Goal: Transaction & Acquisition: Book appointment/travel/reservation

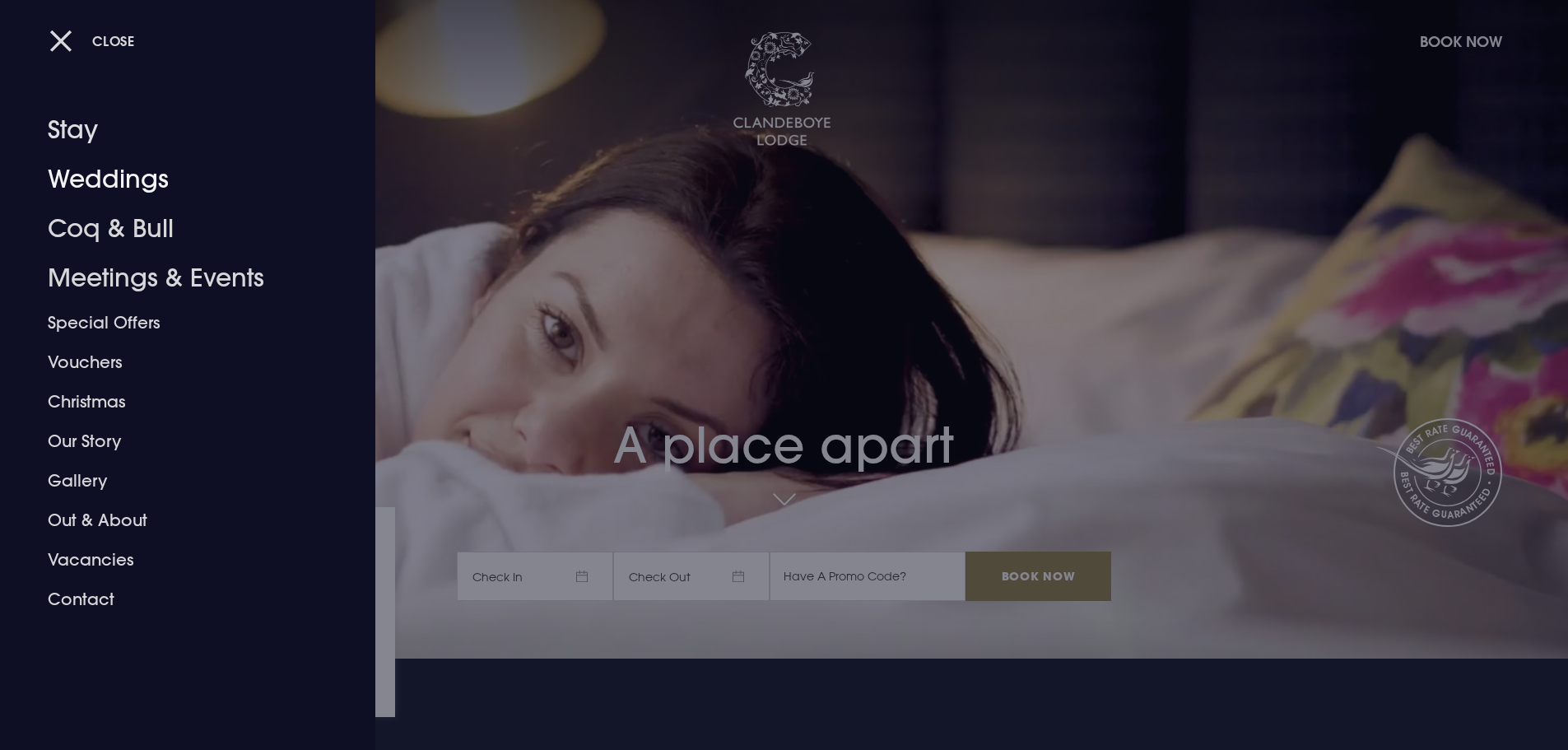
click at [91, 181] on link "Weddings" at bounding box center [178, 179] width 260 height 49
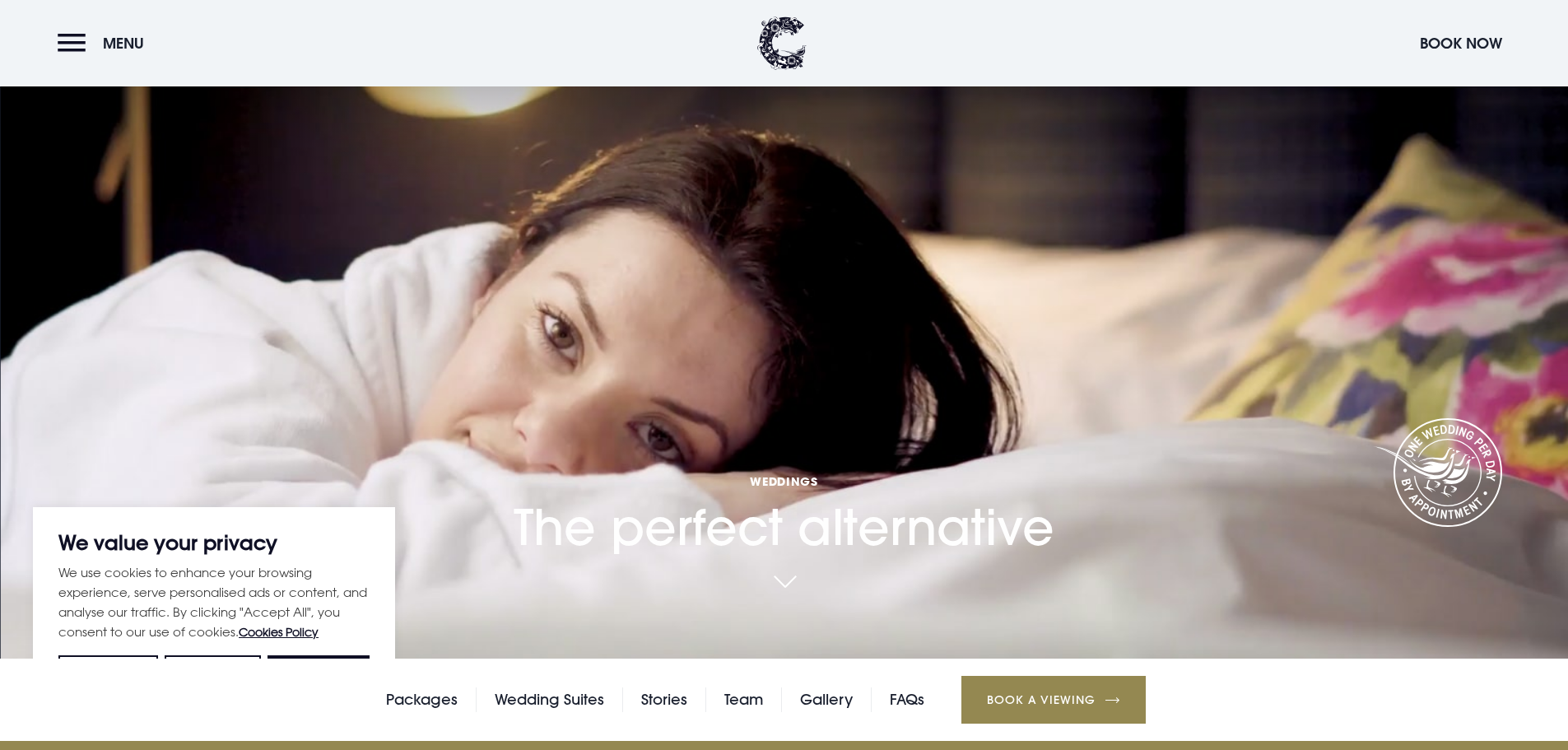
scroll to position [246, 0]
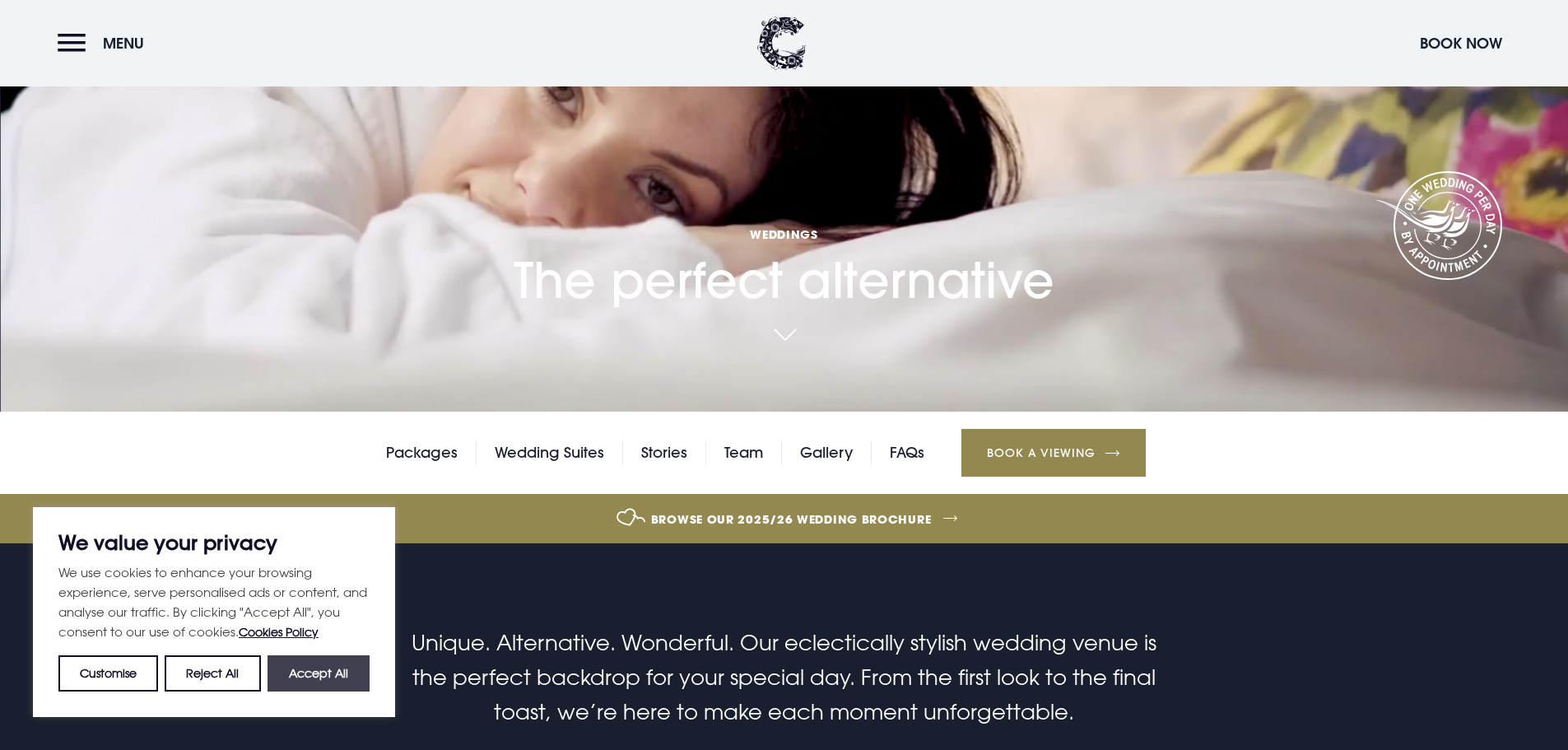
click at [299, 676] on button "Accept All" at bounding box center [318, 672] width 102 height 36
checkbox input "true"
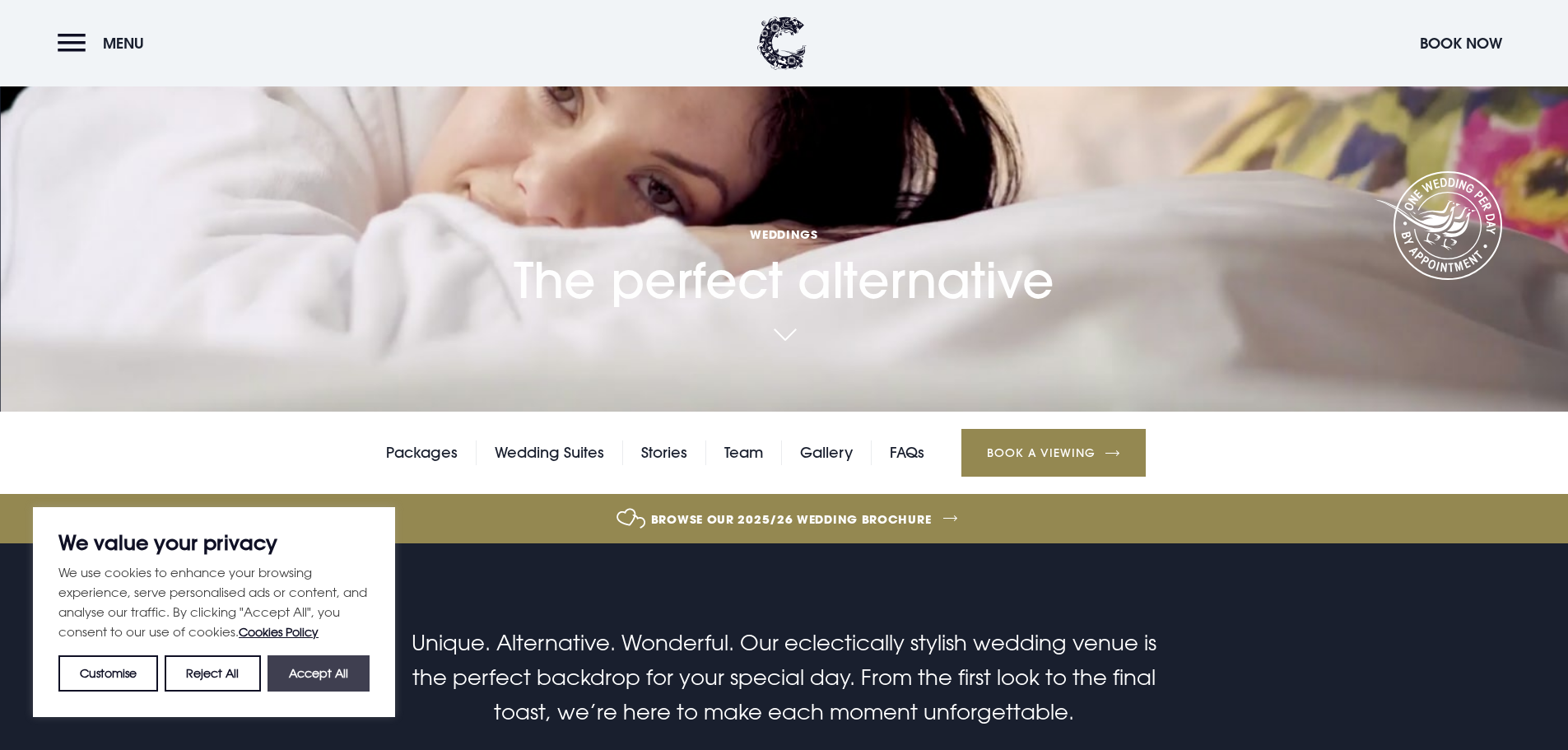
checkbox input "true"
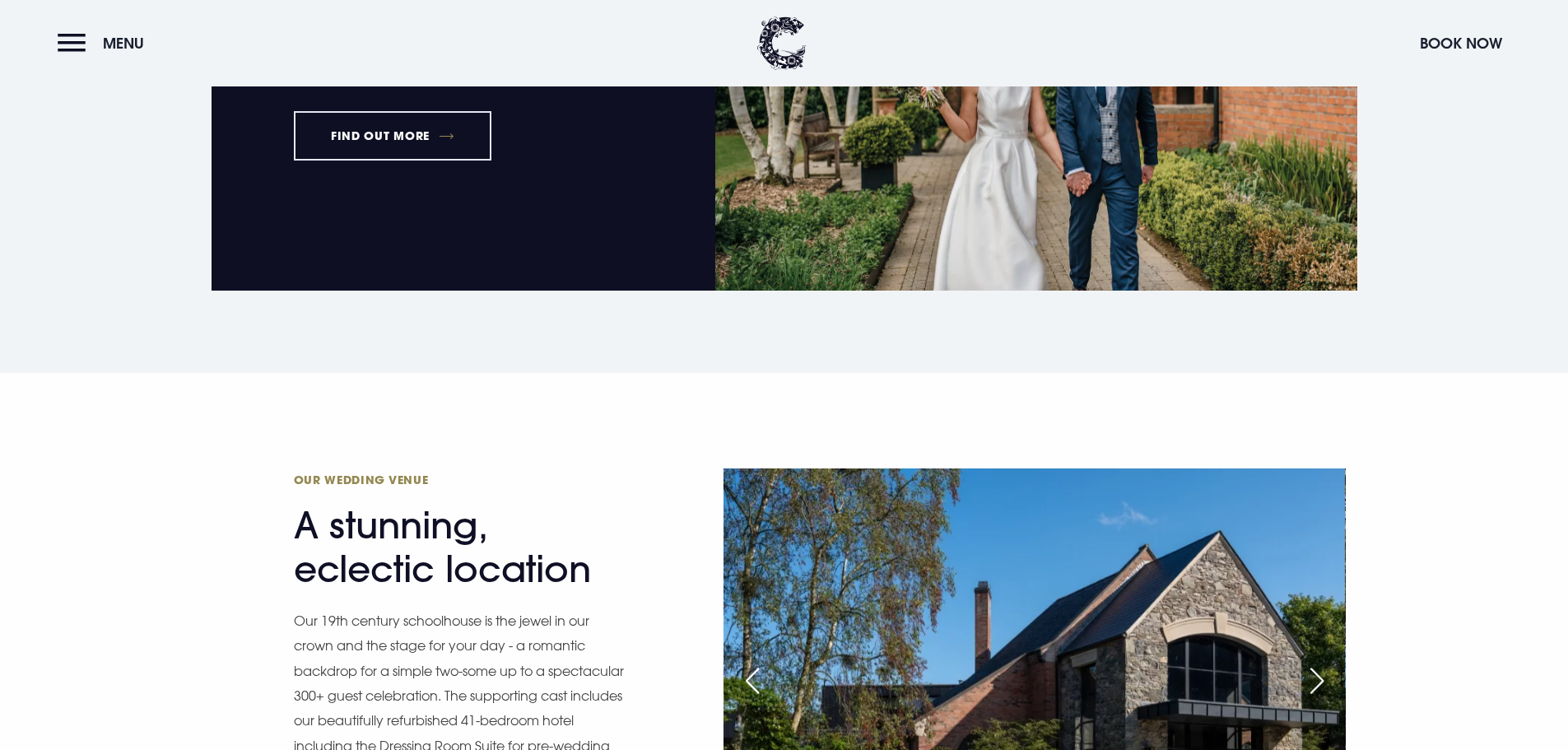
scroll to position [1317, 0]
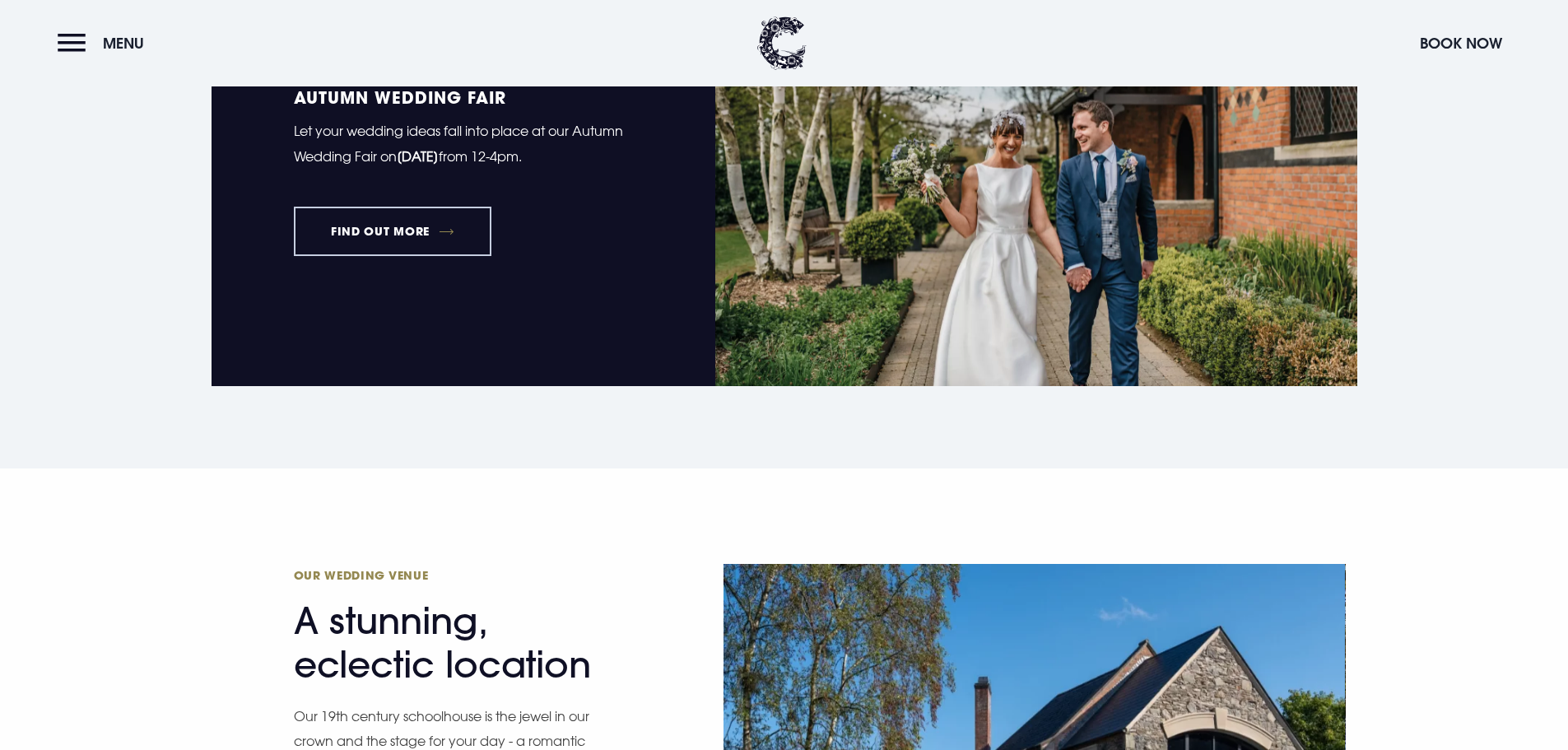
click at [424, 232] on link "FIND OUT MORE" at bounding box center [393, 231] width 198 height 49
